Goal: Task Accomplishment & Management: Use online tool/utility

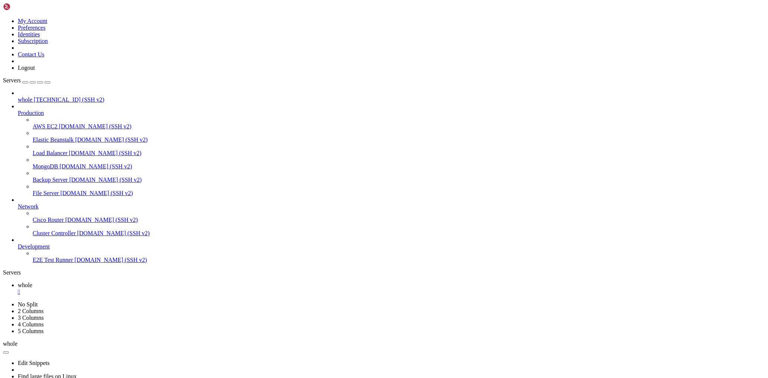
scroll to position [1450, 0]
click at [3, 18] on icon at bounding box center [3, 18] width 0 height 0
click at [35, 71] on link "Logout" at bounding box center [26, 68] width 17 height 6
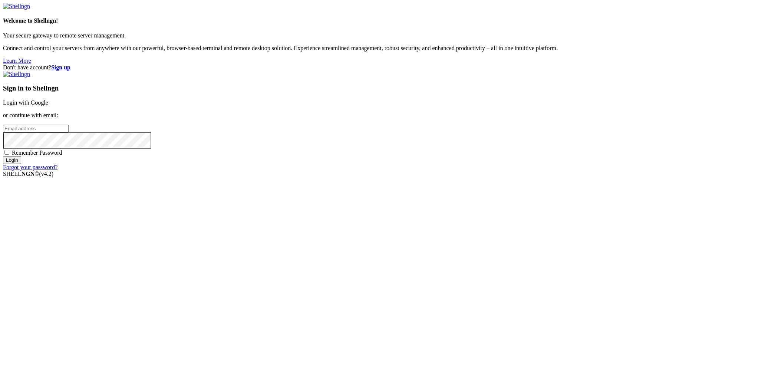
click at [69, 132] on input "email" at bounding box center [36, 129] width 66 height 8
type input "[EMAIL_ADDRESS][DOMAIN_NAME]"
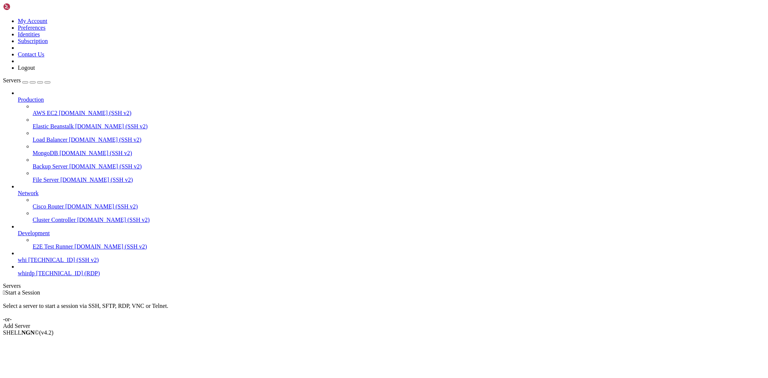
click at [38, 263] on span "[TECHNICAL_ID] (SSH v2)" at bounding box center [63, 260] width 70 height 6
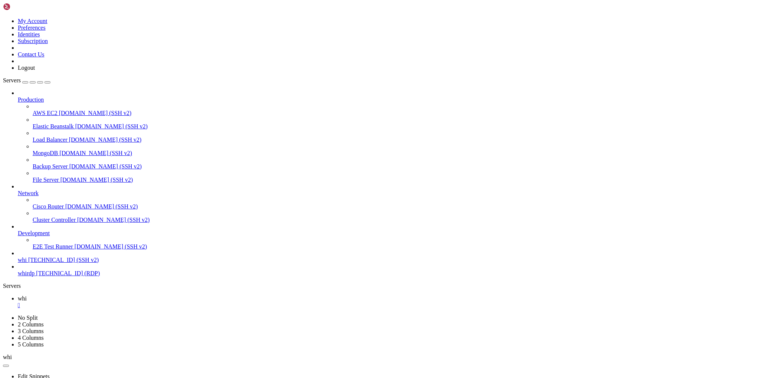
scroll to position [2660, 0]
drag, startPoint x: 325, startPoint y: 615, endPoint x: 324, endPoint y: 602, distance: 13.0
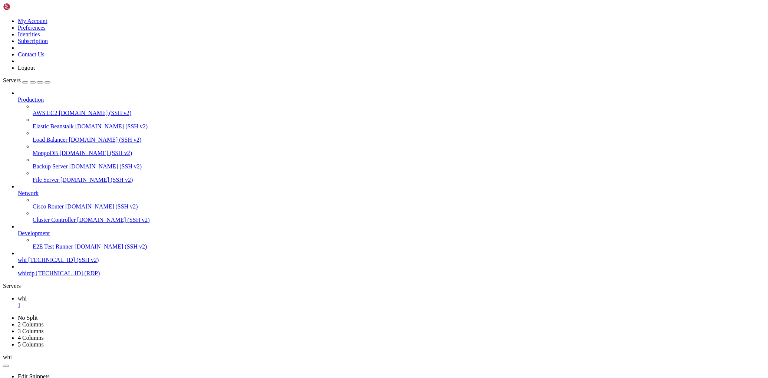
scroll to position [4702, 0]
type input "/home/customer"
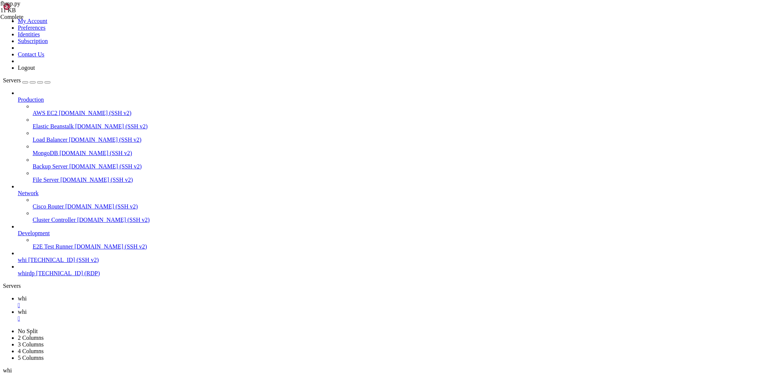
scroll to position [681, 0]
